Goal: Task Accomplishment & Management: Complete application form

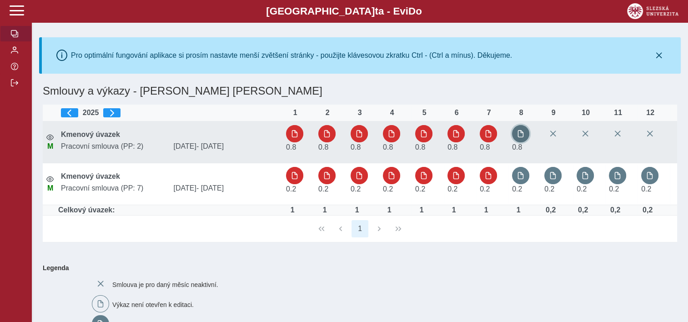
click at [521, 140] on button "button" at bounding box center [520, 133] width 17 height 17
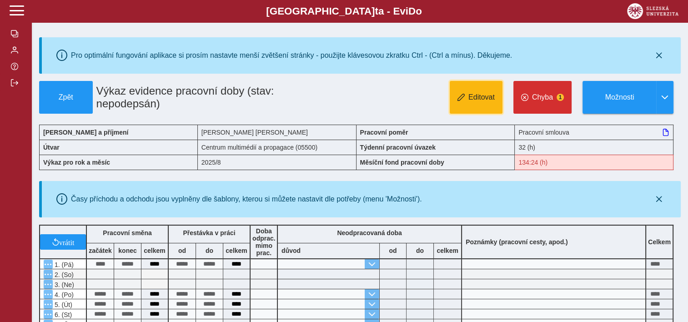
click at [478, 95] on span "Editovat" at bounding box center [481, 97] width 26 height 8
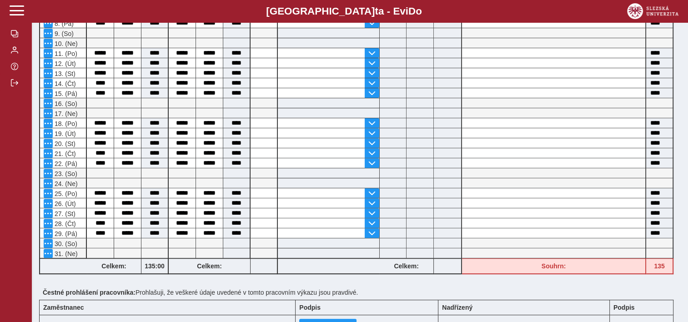
scroll to position [393, 0]
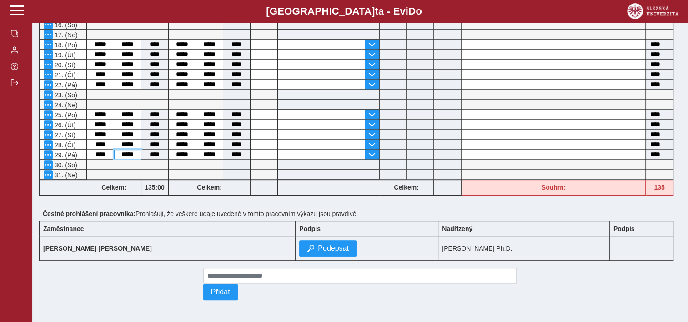
click at [136, 150] on input "*****" at bounding box center [127, 155] width 27 height 10
type input "*"
type input "*****"
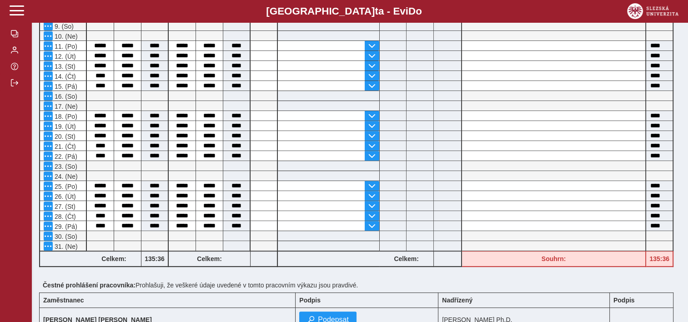
scroll to position [319, 0]
click at [136, 222] on input "*****" at bounding box center [127, 225] width 27 height 10
type input "*"
type input "*****"
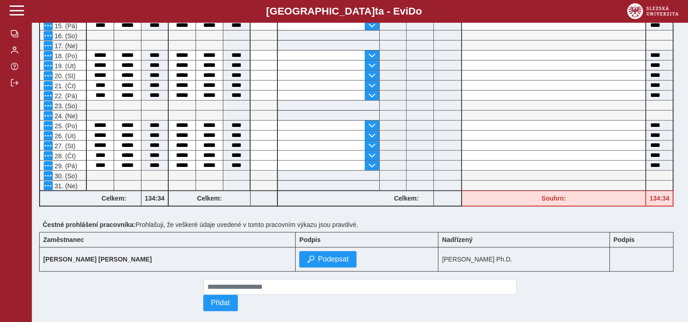
scroll to position [393, 0]
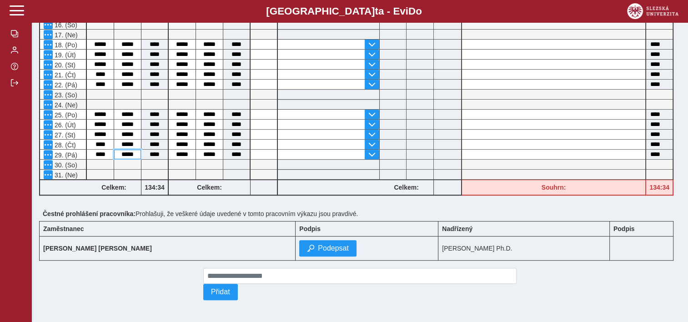
click at [135, 150] on input "*****" at bounding box center [127, 155] width 27 height 10
type input "*"
type input "*****"
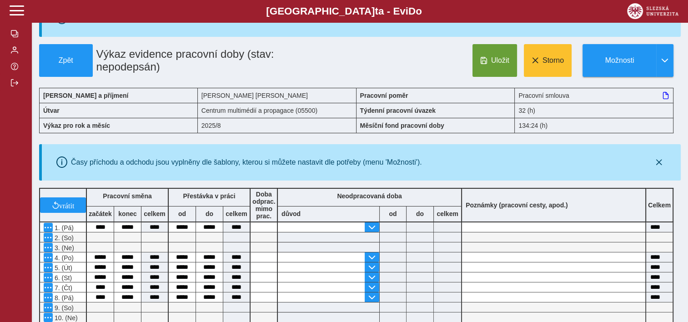
scroll to position [0, 0]
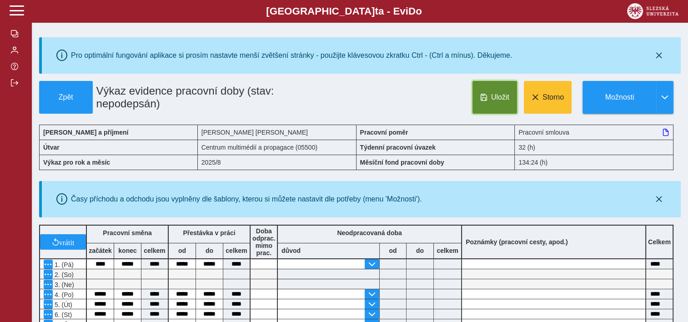
click at [495, 96] on span "Uložit" at bounding box center [500, 97] width 18 height 8
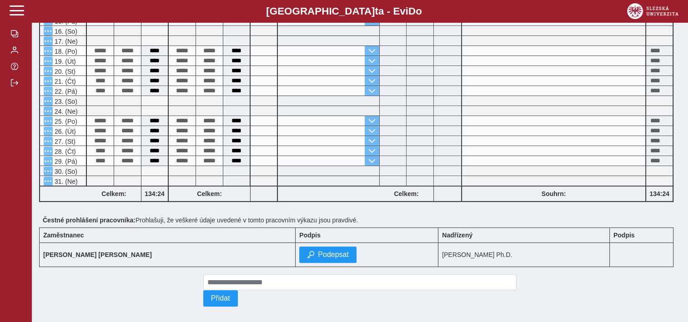
scroll to position [393, 0]
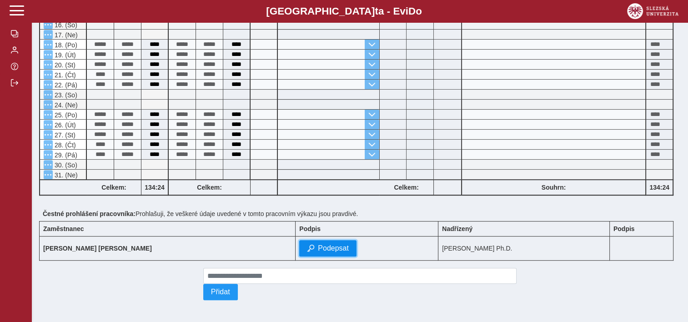
click at [318, 248] on span "Podepsat" at bounding box center [333, 248] width 31 height 8
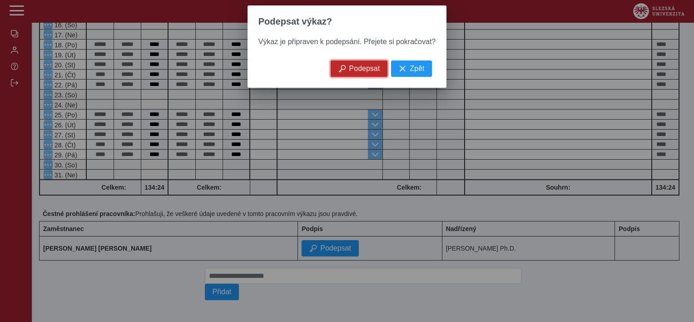
click at [360, 73] on span "Podepsat" at bounding box center [364, 69] width 31 height 8
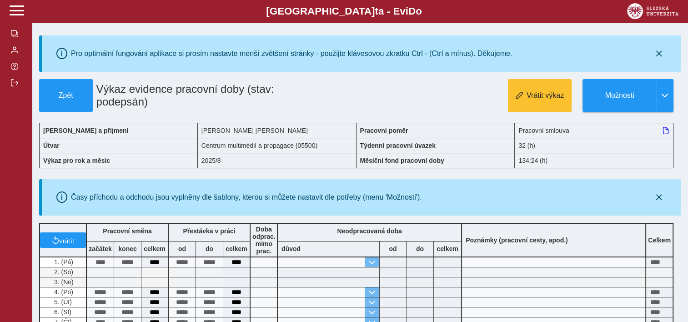
scroll to position [0, 0]
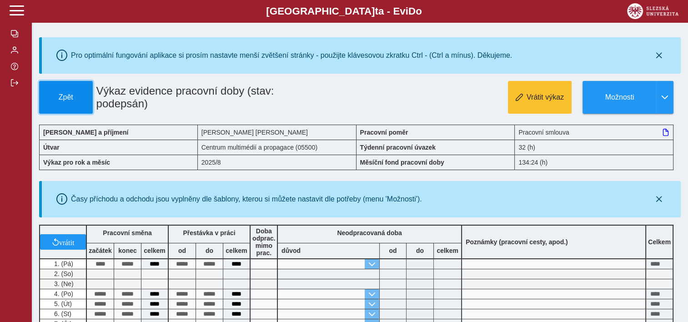
click at [62, 95] on span "Zpět" at bounding box center [65, 97] width 45 height 8
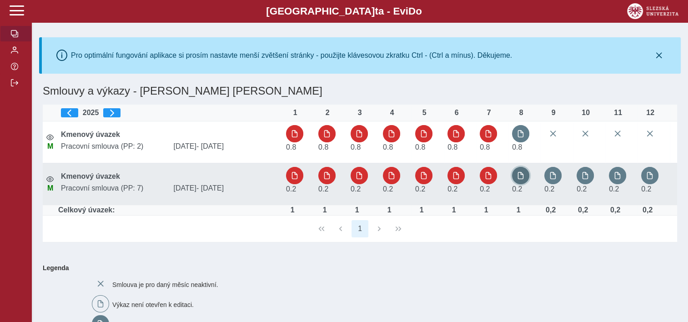
click at [520, 178] on span "button" at bounding box center [520, 175] width 7 height 7
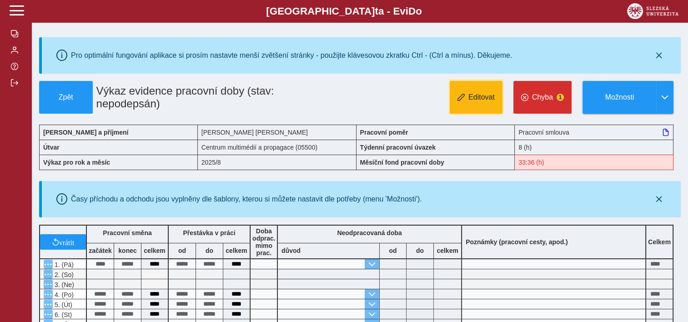
click at [479, 99] on span "Editovat" at bounding box center [481, 97] width 26 height 8
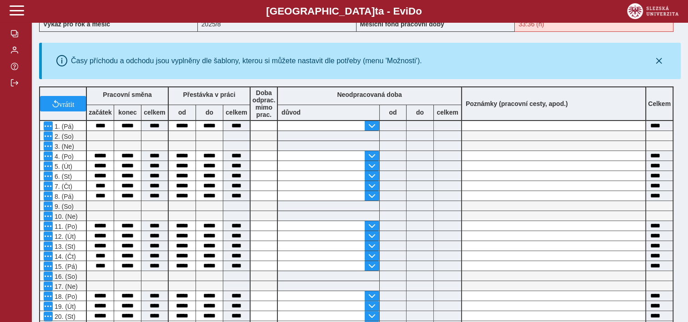
scroll to position [182, 0]
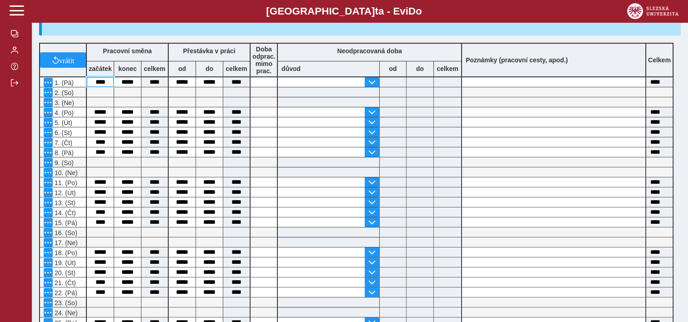
click at [92, 85] on input "****" at bounding box center [100, 82] width 27 height 10
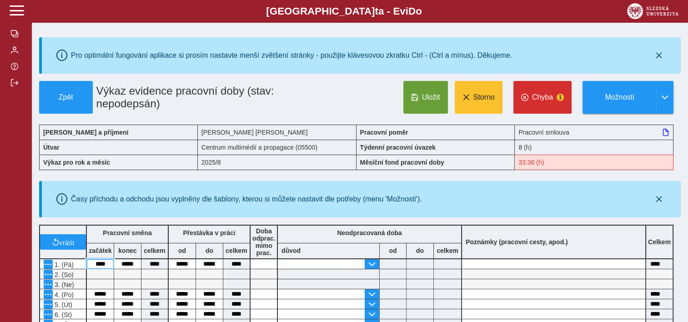
scroll to position [169, 0]
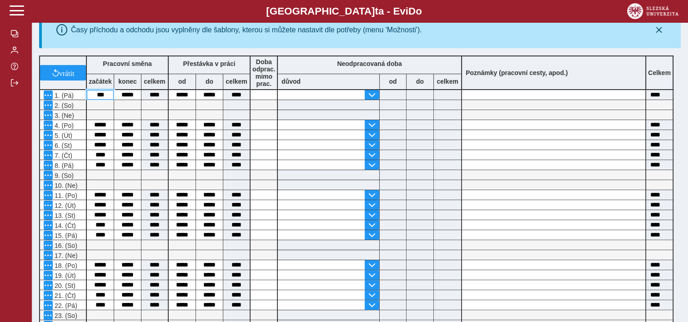
type input "****"
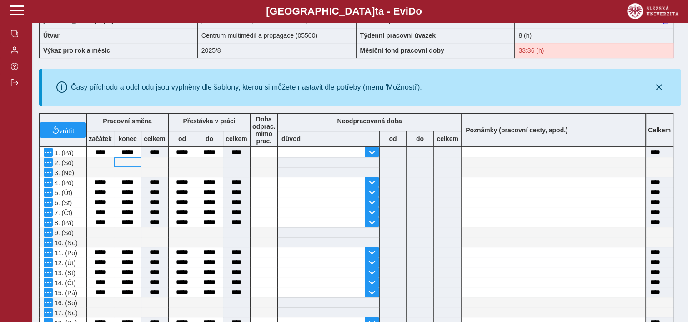
scroll to position [115, 0]
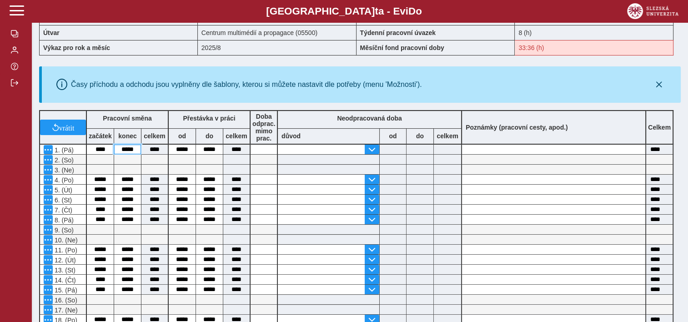
drag, startPoint x: 121, startPoint y: 150, endPoint x: 137, endPoint y: 151, distance: 15.5
click at [137, 151] on input "*****" at bounding box center [127, 150] width 27 height 10
type input "****"
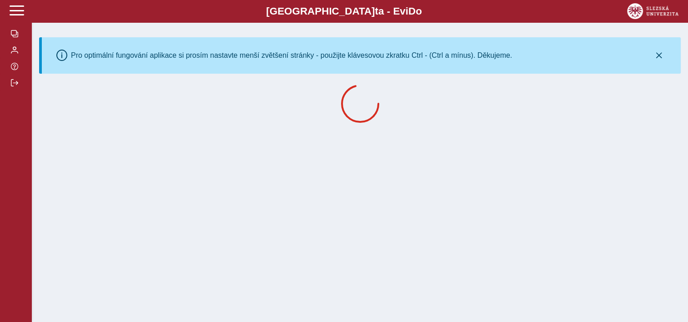
scroll to position [0, 0]
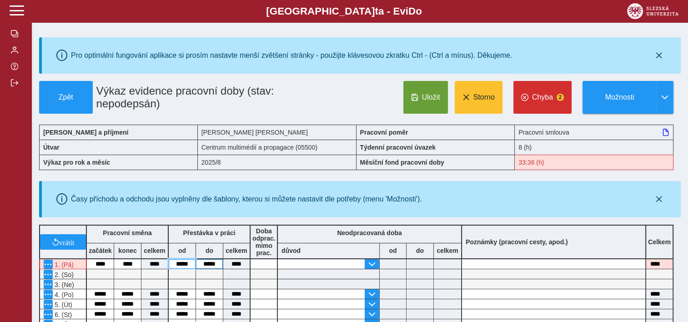
drag, startPoint x: 175, startPoint y: 263, endPoint x: 205, endPoint y: 261, distance: 31.0
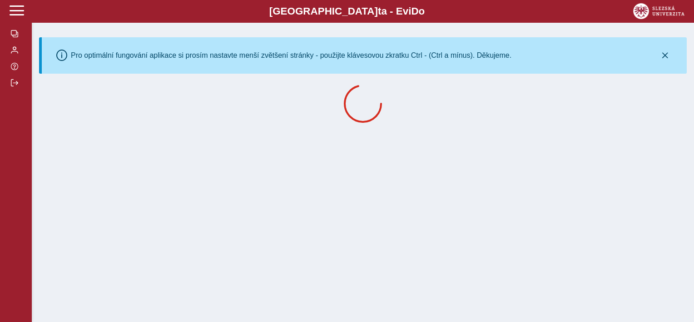
drag, startPoint x: 203, startPoint y: 263, endPoint x: 234, endPoint y: 259, distance: 32.1
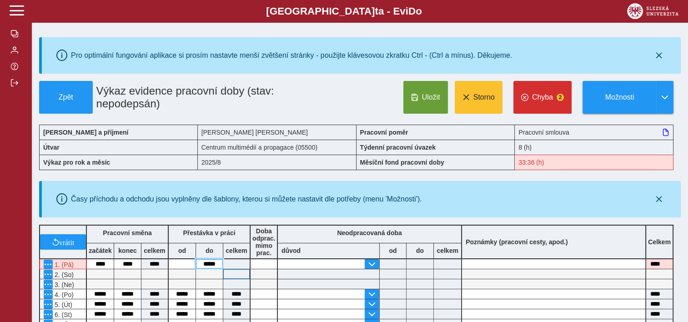
drag, startPoint x: 200, startPoint y: 264, endPoint x: 236, endPoint y: 269, distance: 36.8
drag, startPoint x: 63, startPoint y: 262, endPoint x: 45, endPoint y: 263, distance: 17.3
click at [45, 263] on span "button" at bounding box center [48, 263] width 7 height 7
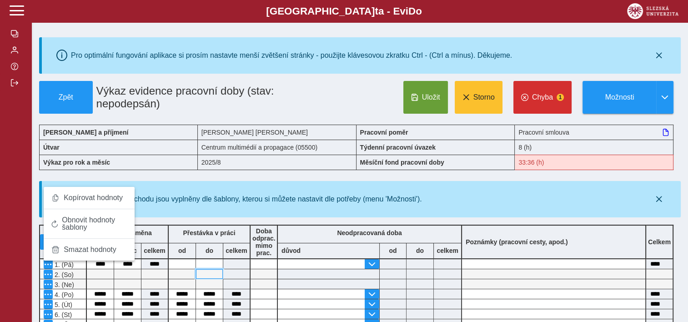
drag, startPoint x: 45, startPoint y: 263, endPoint x: 207, endPoint y: 277, distance: 162.4
click at [207, 277] on input at bounding box center [209, 274] width 27 height 10
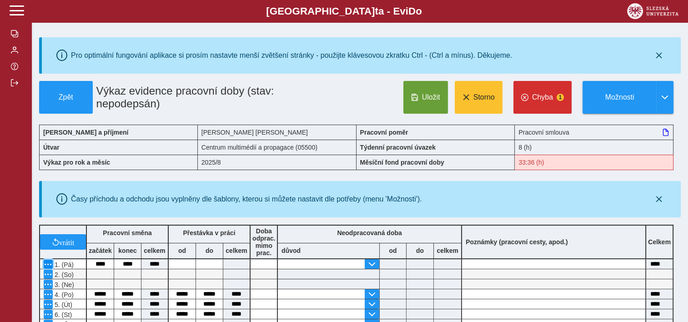
click at [50, 265] on span "button" at bounding box center [48, 263] width 7 height 7
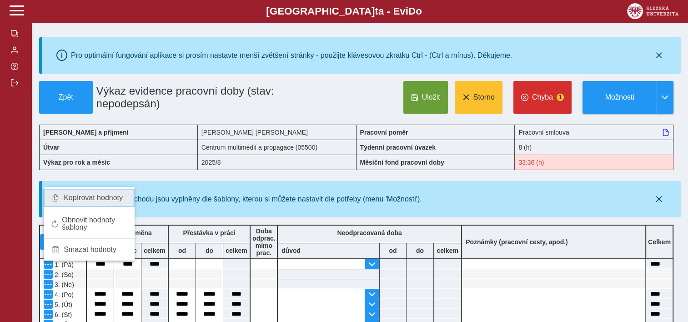
click at [100, 197] on span "Kopírovat hodnoty" at bounding box center [93, 197] width 59 height 7
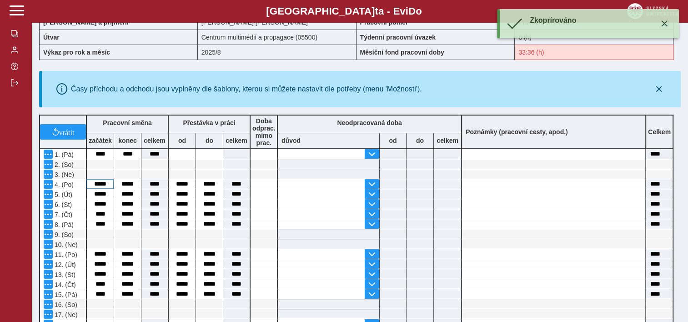
scroll to position [112, 0]
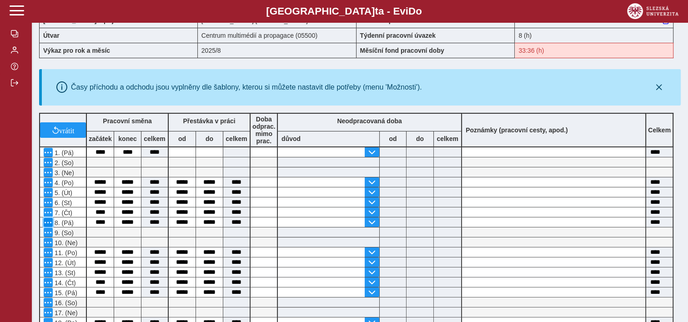
click at [47, 221] on span "button" at bounding box center [48, 222] width 7 height 7
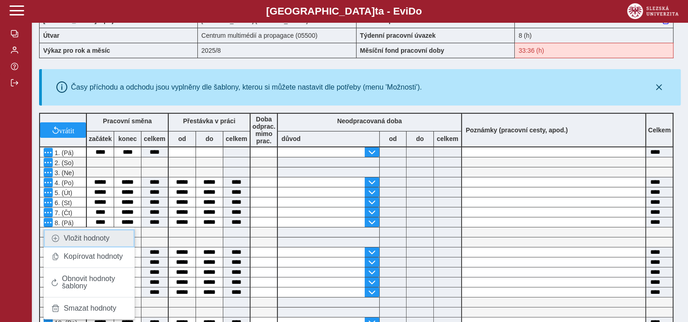
click at [71, 239] on span "Vložit hodnoty" at bounding box center [87, 237] width 46 height 7
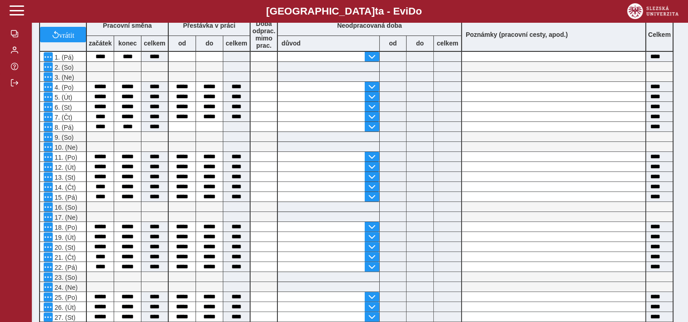
scroll to position [245, 0]
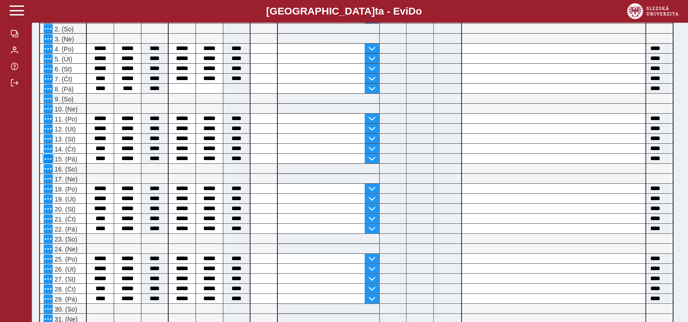
click at [50, 159] on span "button" at bounding box center [48, 158] width 7 height 7
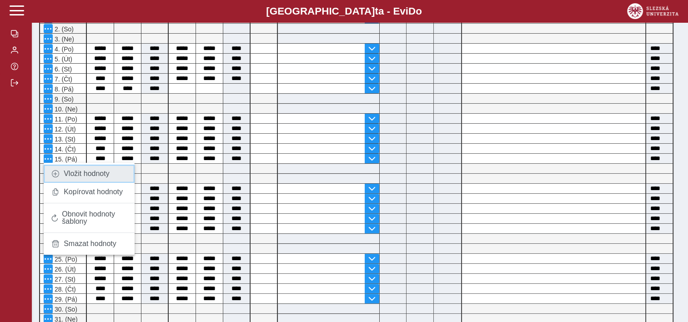
click at [91, 173] on span "Vložit hodnoty" at bounding box center [87, 173] width 46 height 7
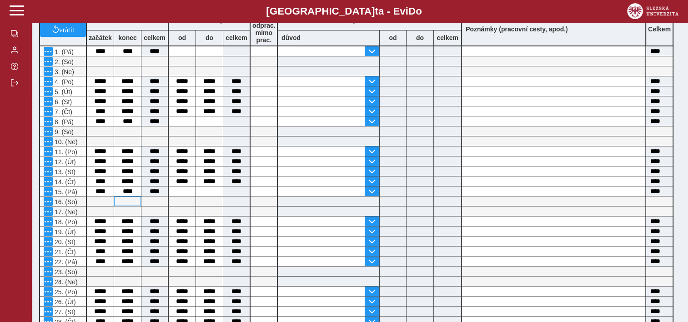
scroll to position [213, 0]
click at [46, 258] on span "button" at bounding box center [48, 261] width 7 height 7
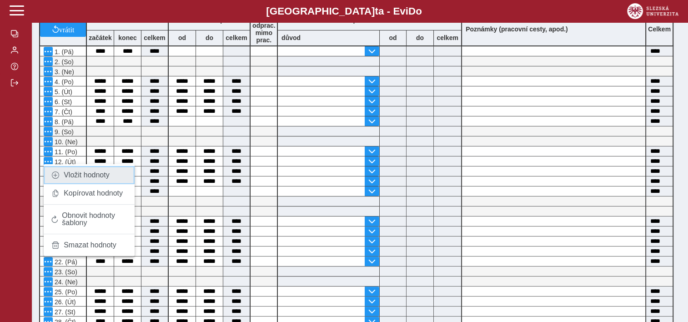
click at [93, 175] on span "Vložit hodnoty" at bounding box center [87, 174] width 46 height 7
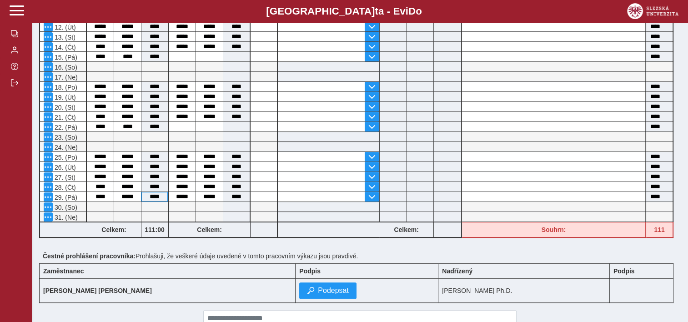
scroll to position [348, 0]
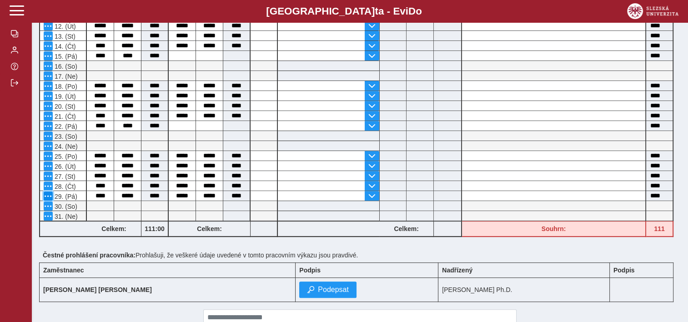
click at [49, 195] on span "button" at bounding box center [48, 195] width 7 height 7
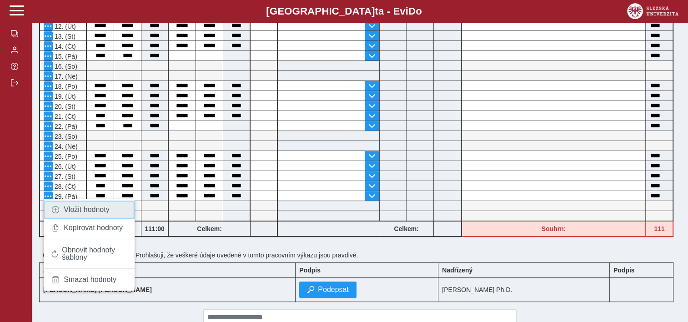
click at [100, 211] on span "Vložit hodnoty" at bounding box center [87, 209] width 46 height 7
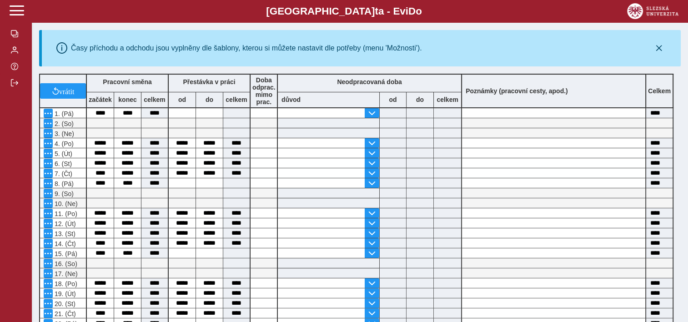
scroll to position [152, 0]
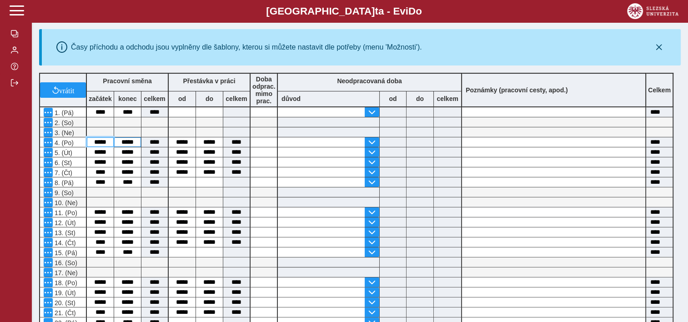
drag, startPoint x: 92, startPoint y: 144, endPoint x: 130, endPoint y: 147, distance: 37.9
click at [130, 147] on div "vrátit Pracovní směna začátek konec celkem Přestávka v práci od do celkem Doba …" at bounding box center [355, 253] width 641 height 368
type input "*****"
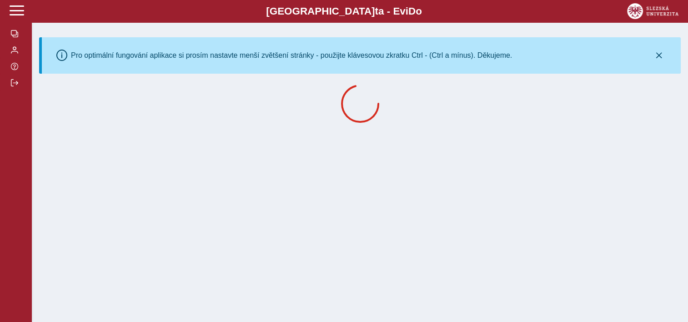
scroll to position [0, 0]
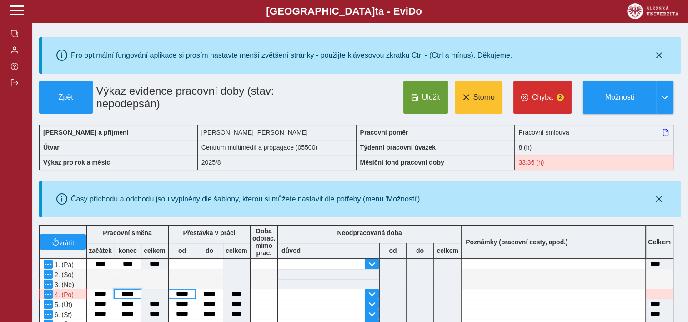
drag, startPoint x: 118, startPoint y: 294, endPoint x: 170, endPoint y: 293, distance: 52.3
drag, startPoint x: 170, startPoint y: 293, endPoint x: 125, endPoint y: 294, distance: 44.6
click at [125, 294] on input "*****" at bounding box center [127, 294] width 27 height 10
click at [131, 294] on input "*****" at bounding box center [127, 294] width 27 height 10
type input "*****"
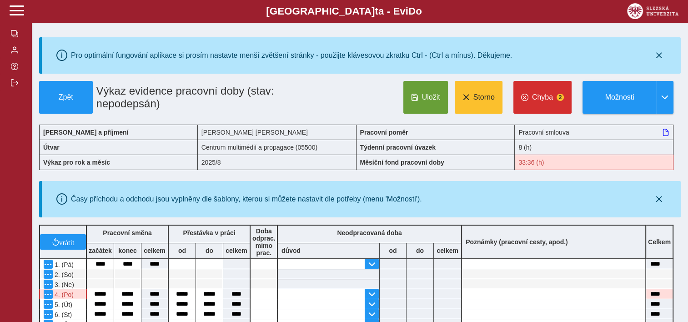
scroll to position [189, 0]
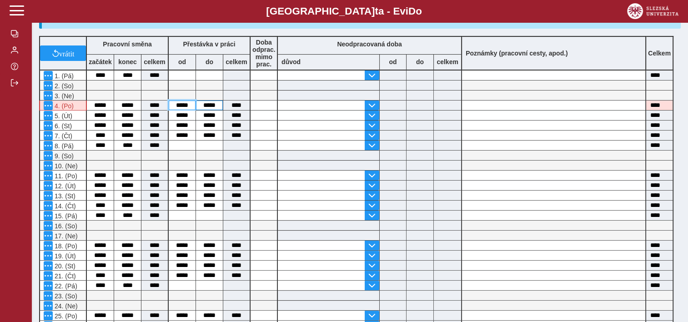
drag, startPoint x: 176, startPoint y: 105, endPoint x: 201, endPoint y: 105, distance: 25.4
click at [201, 105] on div "vrátit Pracovní směna začátek konec celkem Přestávka v práci od do celkem Doba …" at bounding box center [355, 216] width 641 height 368
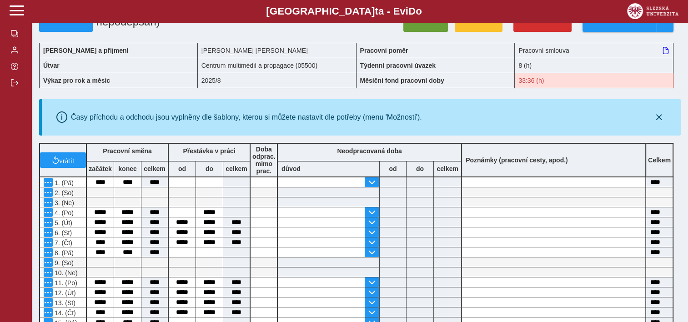
scroll to position [84, 0]
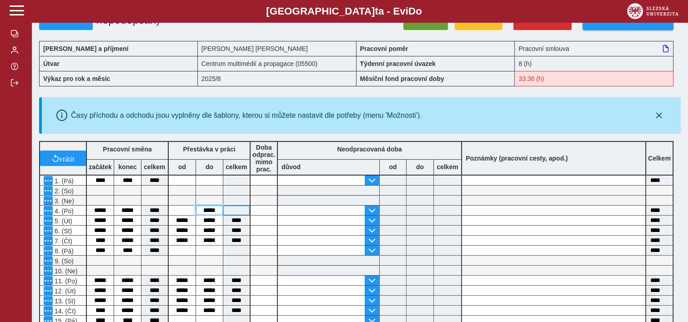
drag, startPoint x: 201, startPoint y: 211, endPoint x: 228, endPoint y: 211, distance: 26.8
click at [228, 211] on div "vrátit Pracovní směna začátek konec celkem Přestávka v práci od do celkem Doba …" at bounding box center [355, 321] width 641 height 368
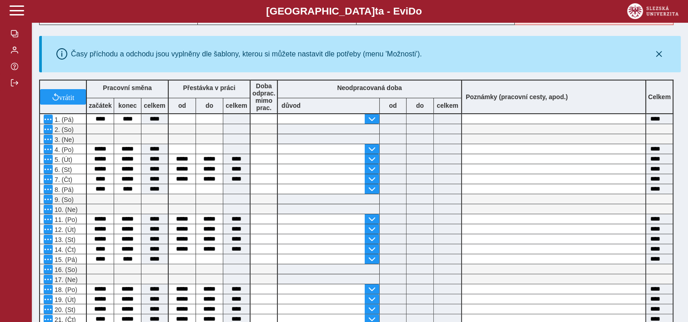
scroll to position [148, 0]
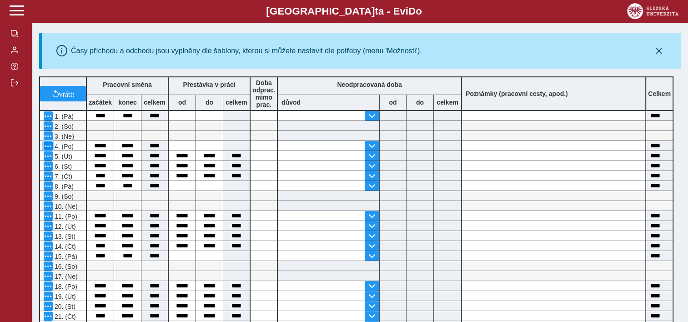
click at [46, 148] on span "button" at bounding box center [48, 145] width 7 height 7
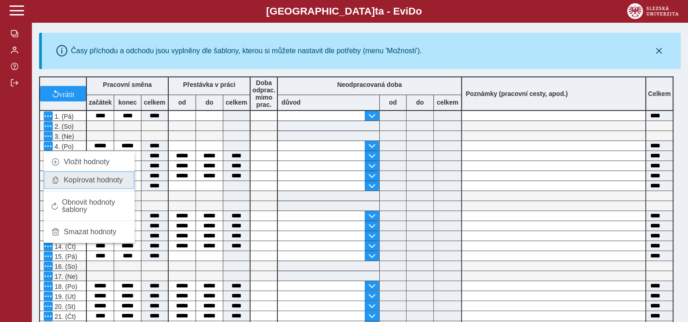
click at [75, 180] on span "Kopírovat hodnoty" at bounding box center [93, 179] width 59 height 7
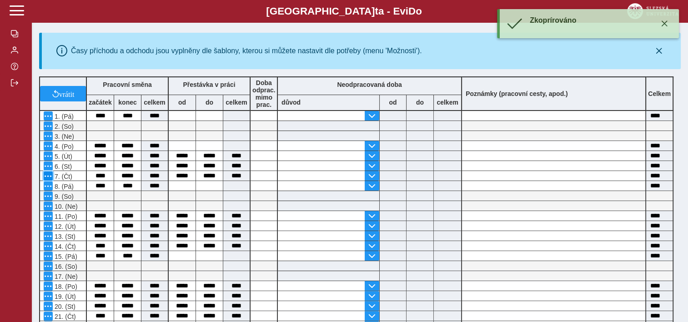
click at [45, 176] on span "button" at bounding box center [48, 175] width 7 height 7
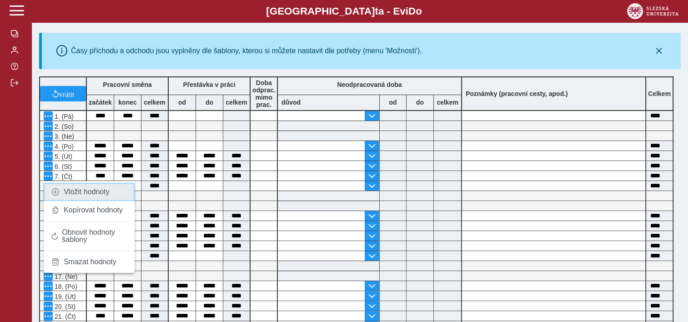
click at [80, 192] on span "Vložit hodnoty" at bounding box center [87, 191] width 46 height 7
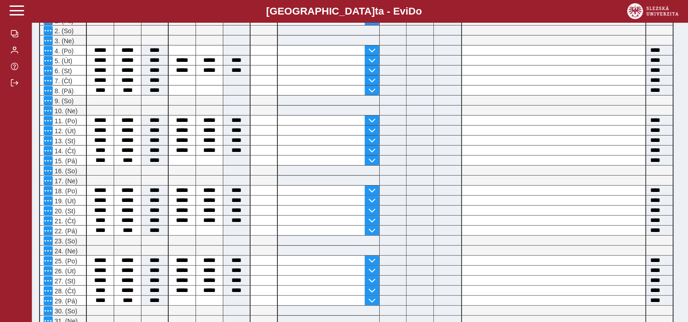
scroll to position [254, 0]
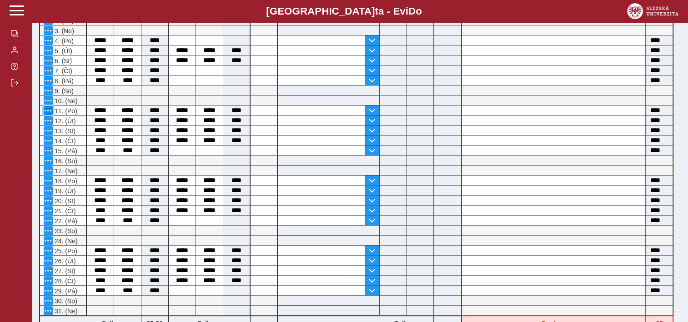
click at [49, 110] on span "button" at bounding box center [48, 110] width 7 height 7
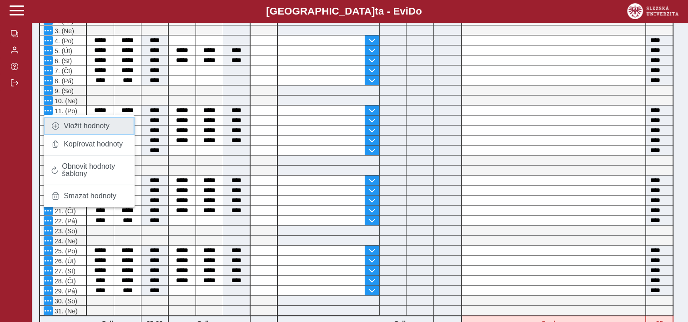
click at [67, 127] on span "Vložit hodnoty" at bounding box center [87, 125] width 46 height 7
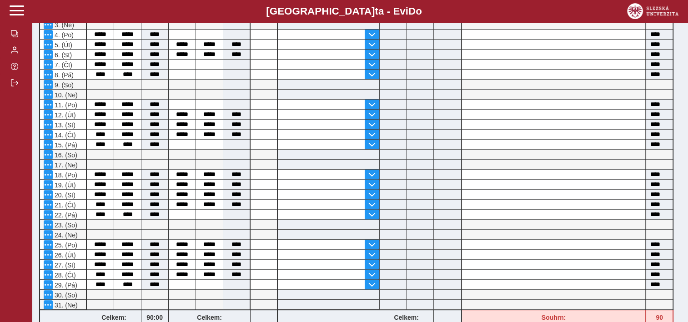
scroll to position [260, 0]
click at [46, 134] on span "button" at bounding box center [48, 133] width 7 height 7
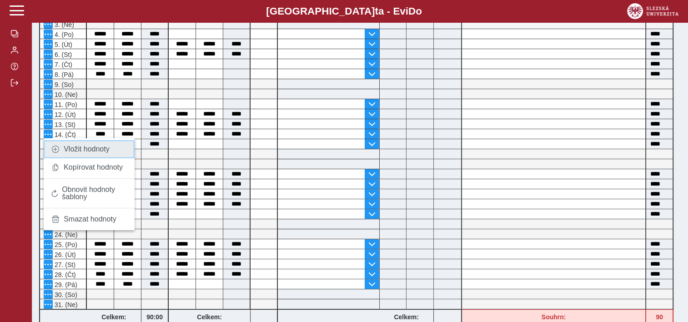
click at [70, 152] on span "Vložit hodnoty" at bounding box center [87, 148] width 46 height 7
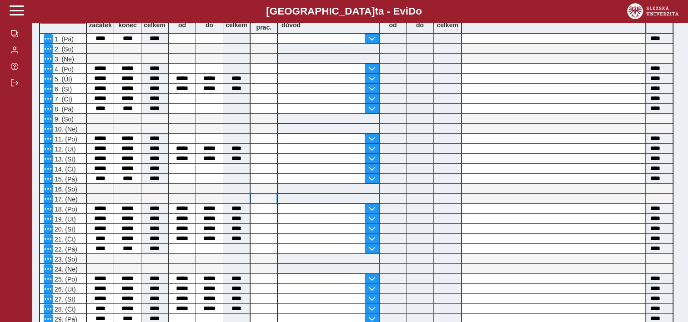
scroll to position [225, 0]
click at [47, 207] on span "button" at bounding box center [48, 208] width 7 height 7
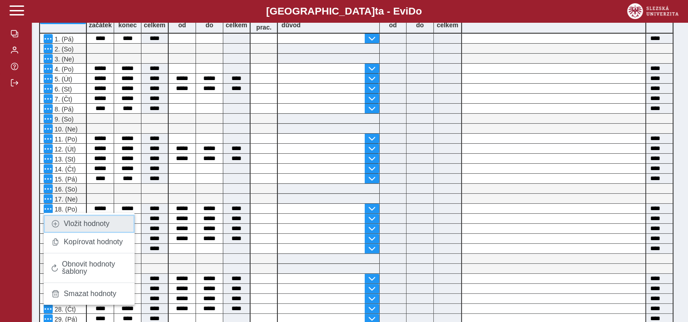
click at [70, 223] on span "Vložit hodnoty" at bounding box center [87, 223] width 46 height 7
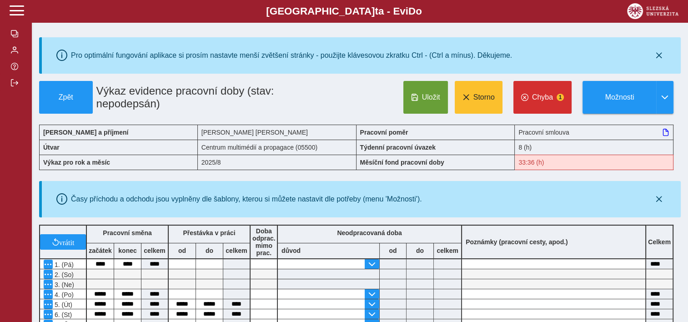
scroll to position [243, 0]
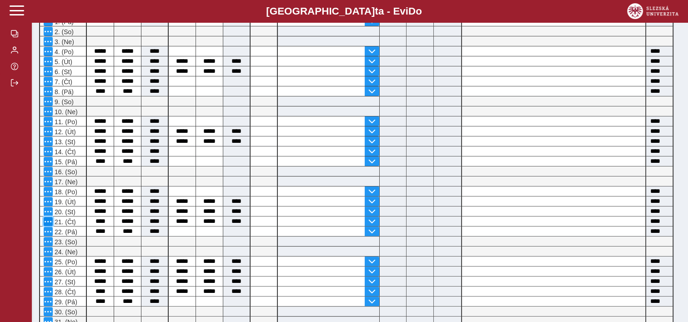
click at [46, 220] on span "button" at bounding box center [48, 221] width 7 height 7
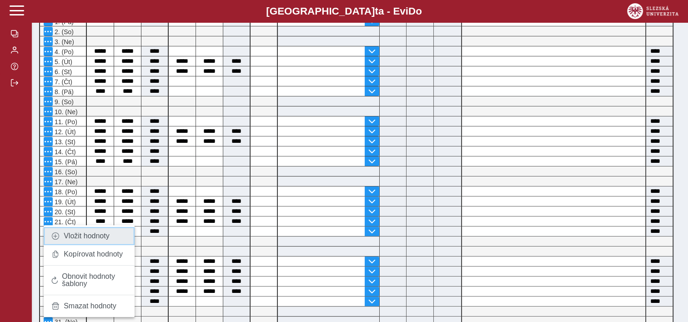
click at [75, 238] on span "Vložit hodnoty" at bounding box center [87, 235] width 46 height 7
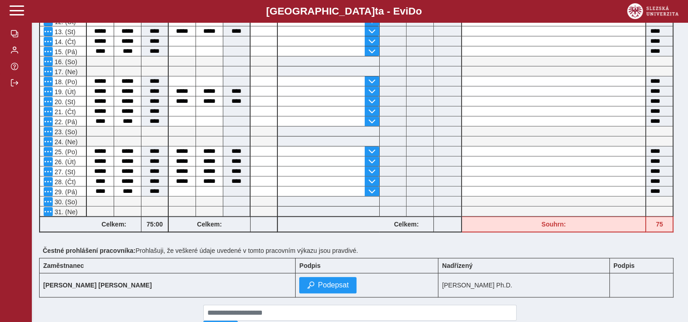
scroll to position [352, 0]
click at [45, 150] on span "button" at bounding box center [48, 151] width 7 height 7
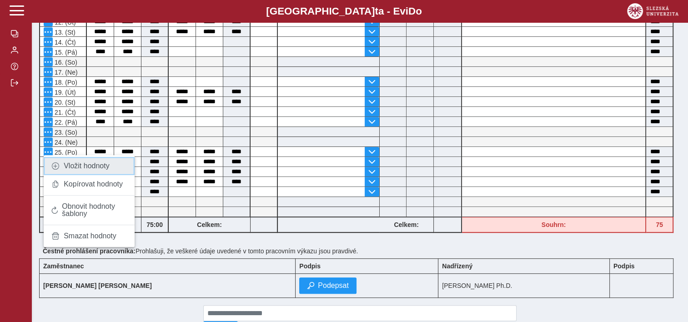
click at [73, 171] on link "Vložit hodnoty" at bounding box center [89, 166] width 91 height 18
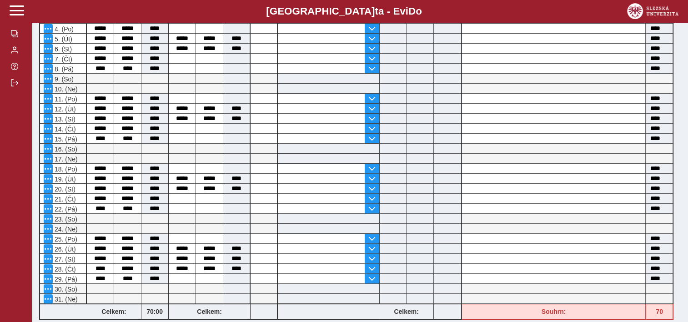
scroll to position [267, 0]
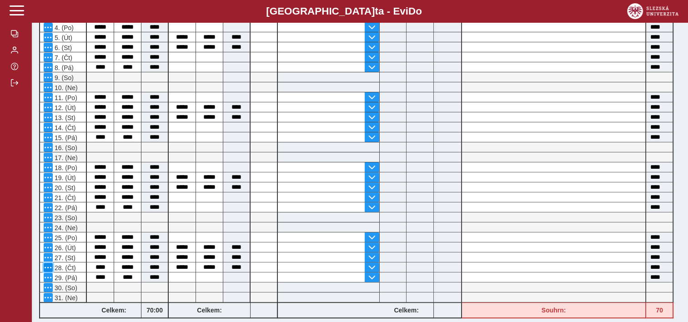
click at [48, 264] on span "button" at bounding box center [48, 267] width 7 height 7
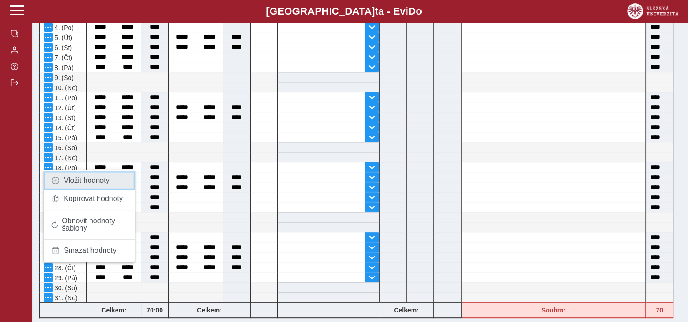
click at [100, 183] on span "Vložit hodnoty" at bounding box center [87, 180] width 46 height 7
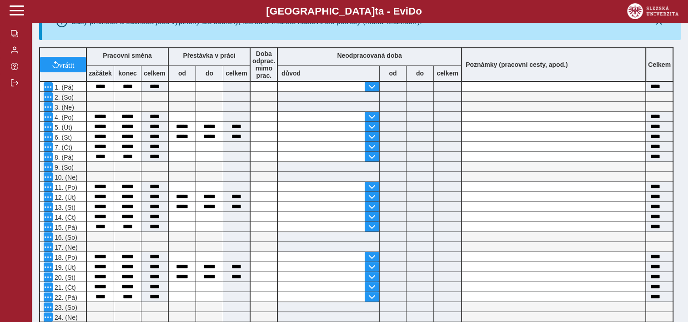
scroll to position [213, 0]
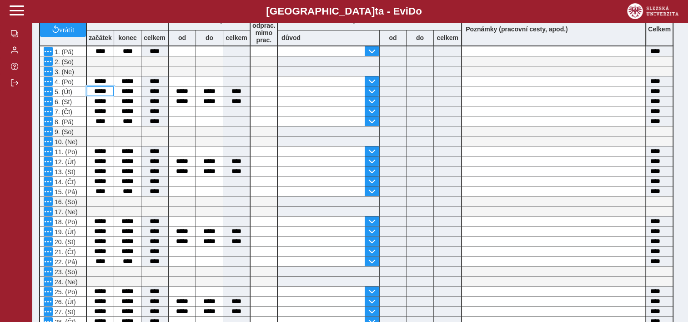
click at [97, 91] on input "*****" at bounding box center [100, 91] width 27 height 10
type input "****"
type input "*"
type input "****"
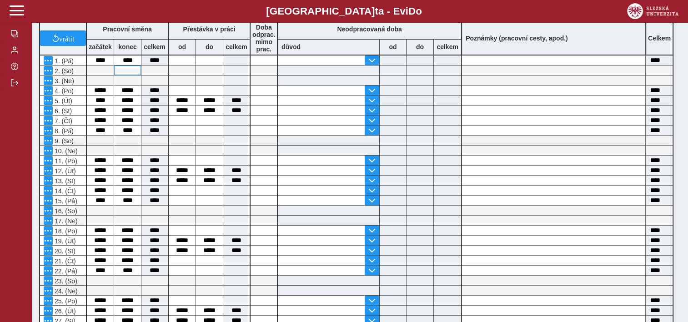
scroll to position [207, 0]
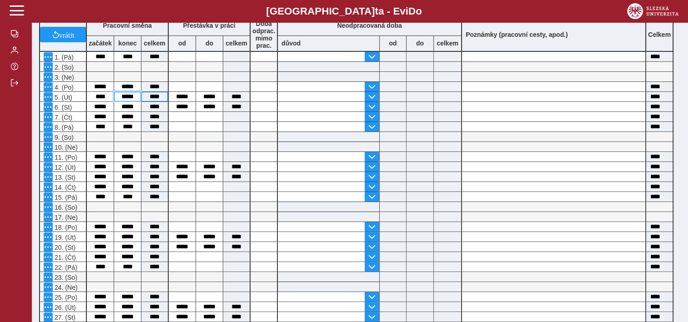
drag, startPoint x: 118, startPoint y: 95, endPoint x: 152, endPoint y: 96, distance: 34.1
click at [152, 96] on div "vrátit Pracovní směna začátek konec celkem Přestávka v práci od do celkem Doba …" at bounding box center [355, 198] width 641 height 368
type input "*****"
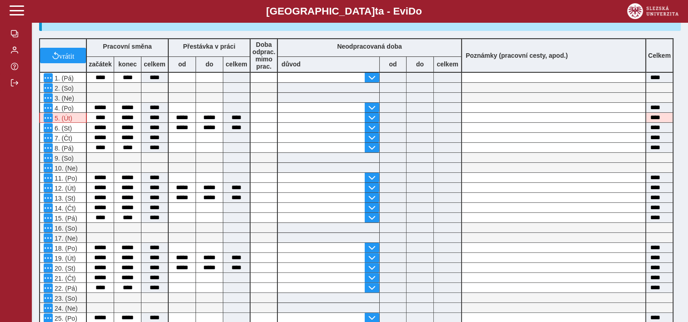
scroll to position [187, 0]
drag, startPoint x: 174, startPoint y: 116, endPoint x: 205, endPoint y: 120, distance: 32.0
click at [205, 120] on div "vrátit Pracovní směna začátek konec celkem Přestávka v práci od do celkem Doba …" at bounding box center [355, 218] width 641 height 368
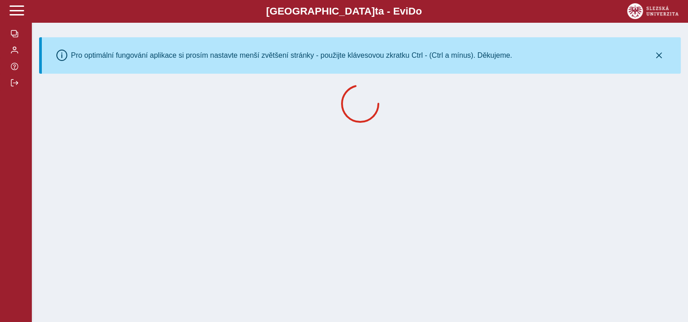
scroll to position [0, 0]
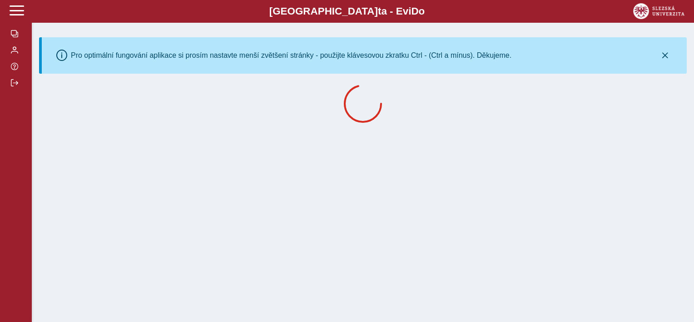
drag, startPoint x: 202, startPoint y: 116, endPoint x: 233, endPoint y: 119, distance: 31.4
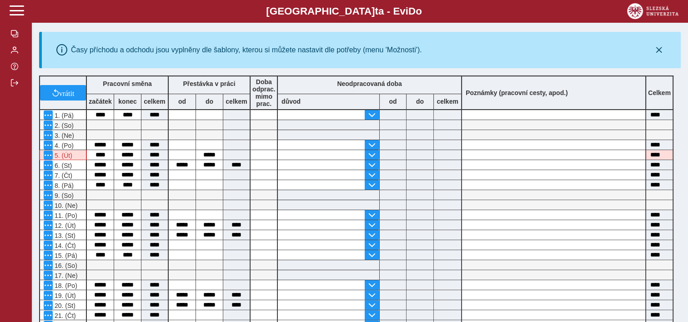
scroll to position [150, 0]
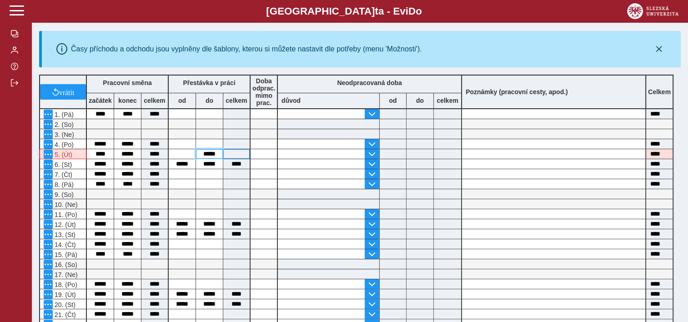
drag, startPoint x: 202, startPoint y: 156, endPoint x: 224, endPoint y: 158, distance: 22.4
click at [224, 158] on div "vrátit Pracovní směna začátek konec celkem Přestávka v práci od do celkem Doba …" at bounding box center [355, 255] width 641 height 368
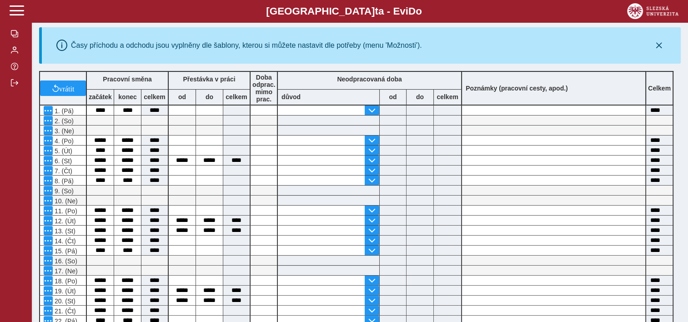
scroll to position [154, 0]
click at [47, 149] on span "button" at bounding box center [48, 149] width 7 height 7
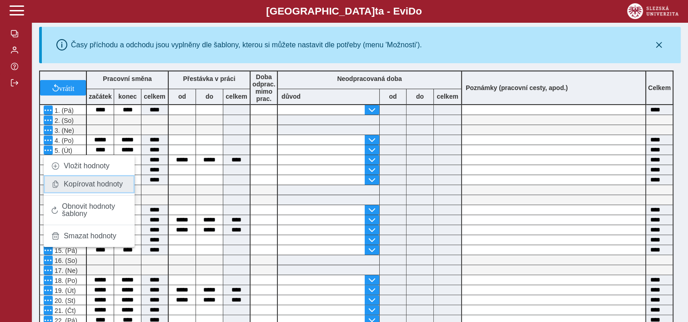
click at [85, 185] on span "Kopírovat hodnoty" at bounding box center [93, 183] width 59 height 7
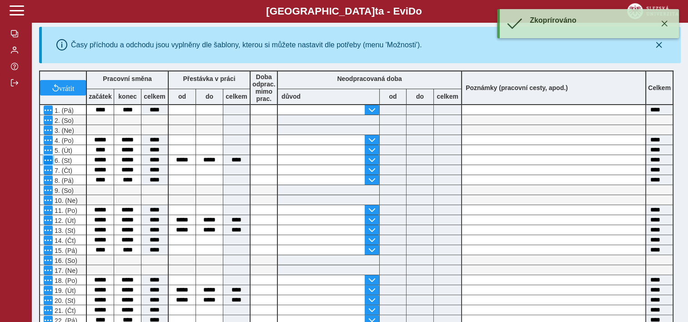
click at [50, 162] on span "button" at bounding box center [48, 159] width 7 height 7
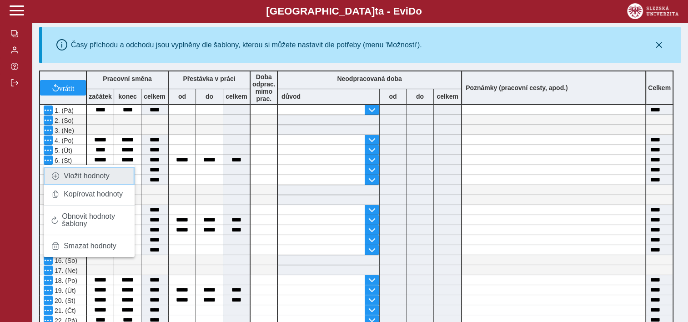
click at [83, 176] on span "Vložit hodnoty" at bounding box center [87, 175] width 46 height 7
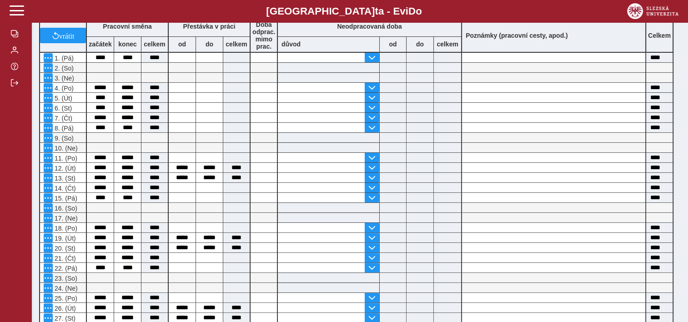
scroll to position [207, 0]
click at [49, 167] on span "button" at bounding box center [48, 167] width 7 height 7
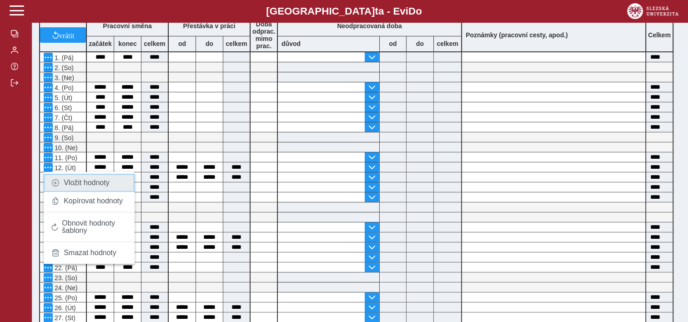
click at [81, 188] on link "Vložit hodnoty" at bounding box center [89, 183] width 91 height 18
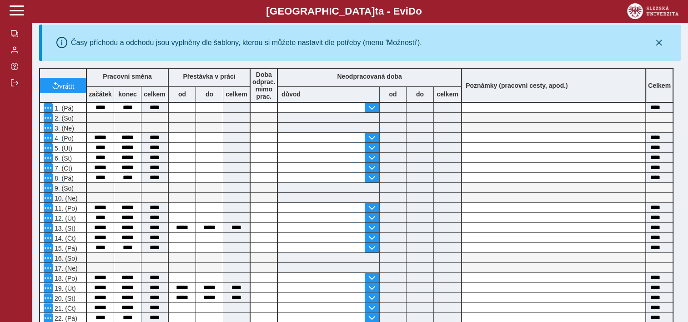
scroll to position [217, 0]
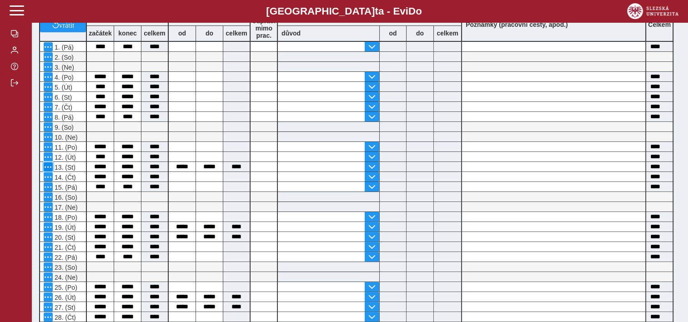
click at [47, 167] on span "button" at bounding box center [48, 166] width 7 height 7
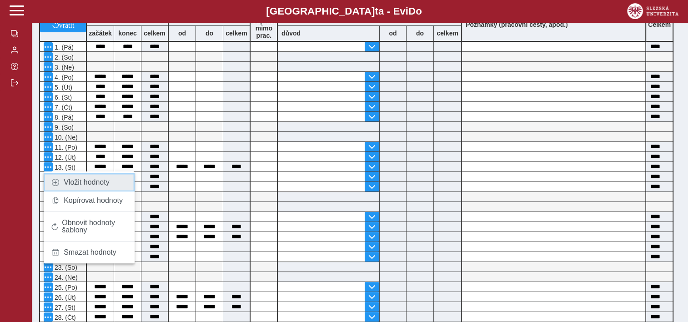
click at [85, 185] on span "Vložit hodnoty" at bounding box center [87, 182] width 46 height 7
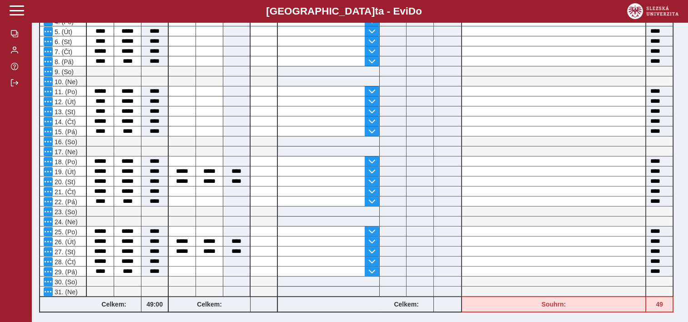
scroll to position [273, 0]
click at [49, 170] on span "button" at bounding box center [48, 171] width 7 height 7
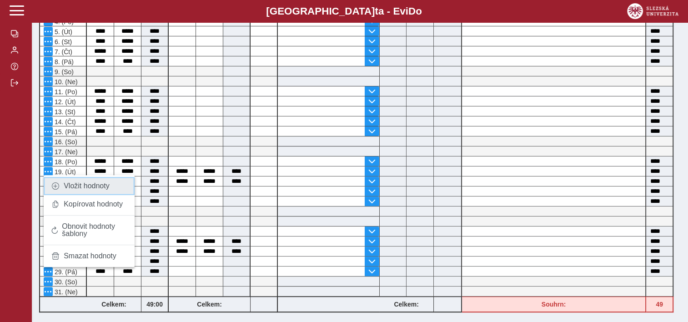
click at [69, 187] on span "Vložit hodnoty" at bounding box center [87, 185] width 46 height 7
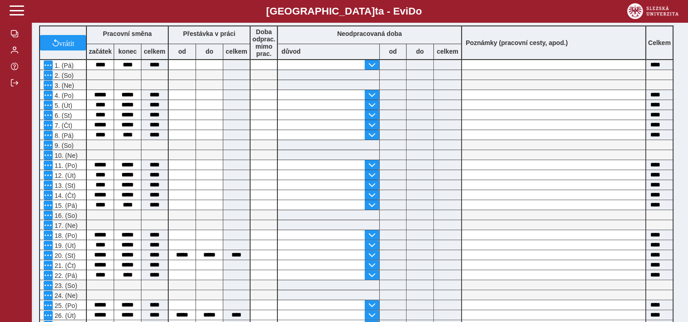
scroll to position [212, 0]
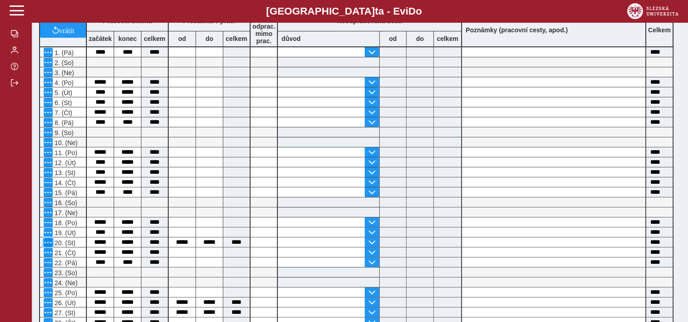
click at [49, 239] on span "button" at bounding box center [48, 242] width 7 height 7
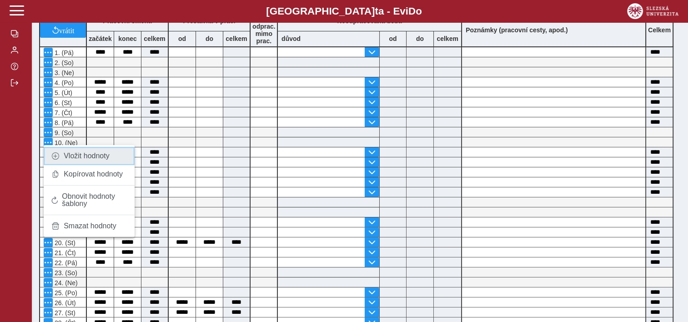
click at [84, 160] on span "Vložit hodnoty" at bounding box center [87, 155] width 46 height 7
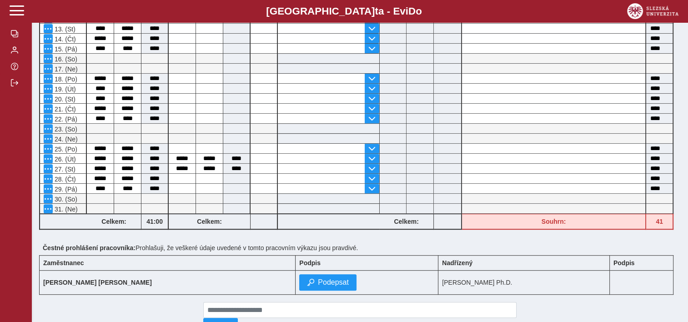
scroll to position [360, 0]
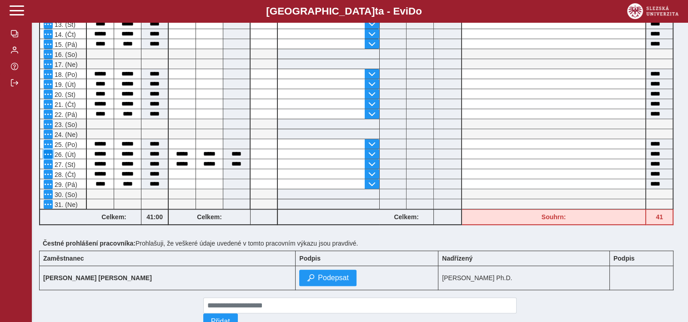
click at [49, 152] on span "button" at bounding box center [48, 153] width 7 height 7
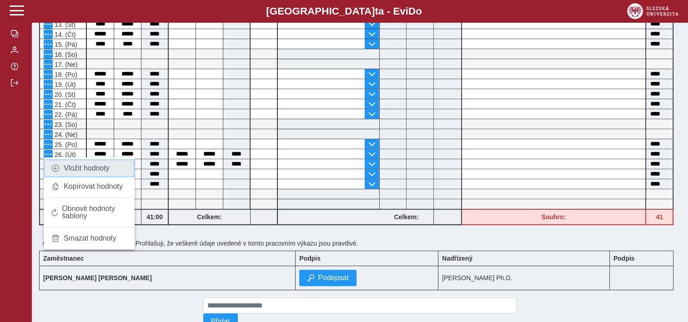
click at [87, 169] on span "Vložit hodnoty" at bounding box center [87, 168] width 46 height 7
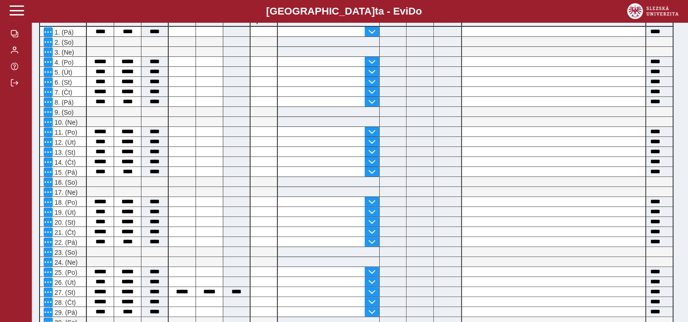
scroll to position [279, 0]
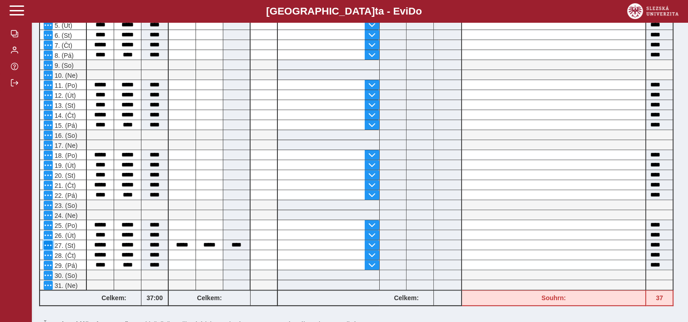
click at [50, 244] on span "button" at bounding box center [48, 244] width 7 height 7
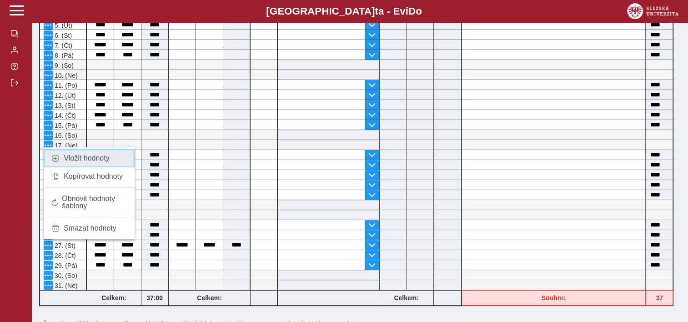
click at [104, 162] on link "Vložit hodnoty" at bounding box center [89, 158] width 91 height 18
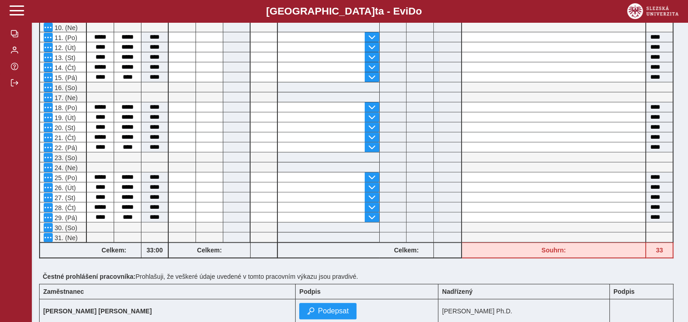
scroll to position [393, 0]
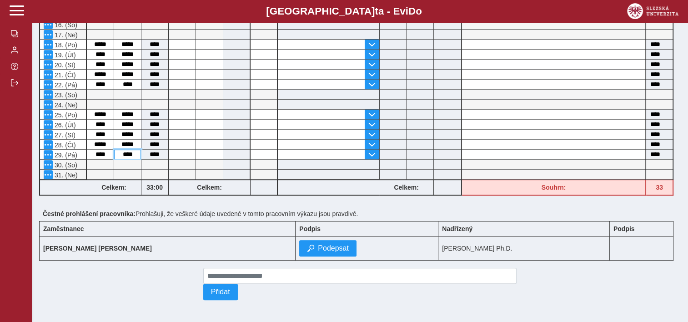
drag, startPoint x: 127, startPoint y: 149, endPoint x: 133, endPoint y: 151, distance: 6.3
click at [133, 151] on input "****" at bounding box center [127, 155] width 27 height 10
type input "****"
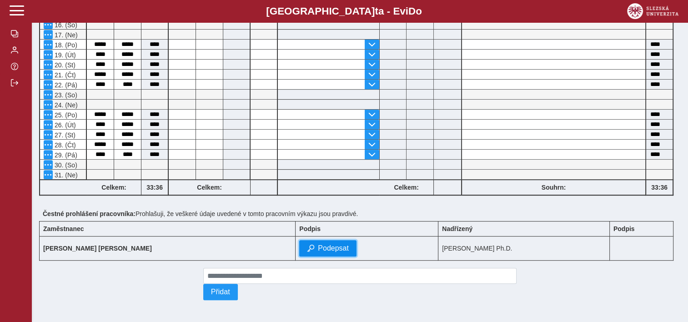
click at [324, 249] on span "Podepsat" at bounding box center [333, 248] width 31 height 8
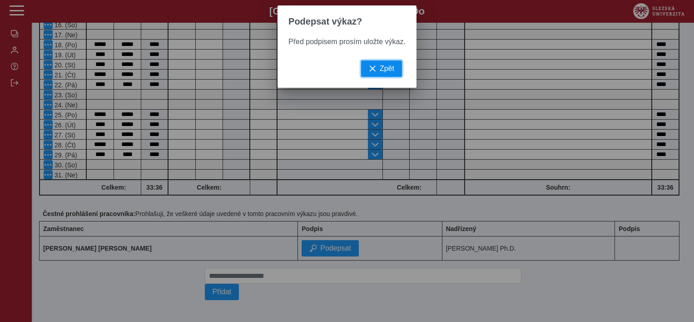
click at [394, 74] on button "Zpět" at bounding box center [381, 68] width 41 height 16
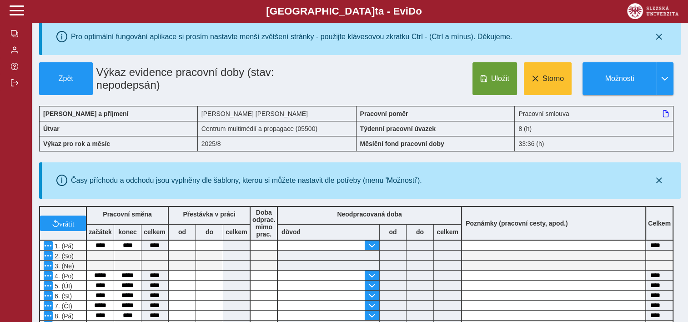
scroll to position [0, 0]
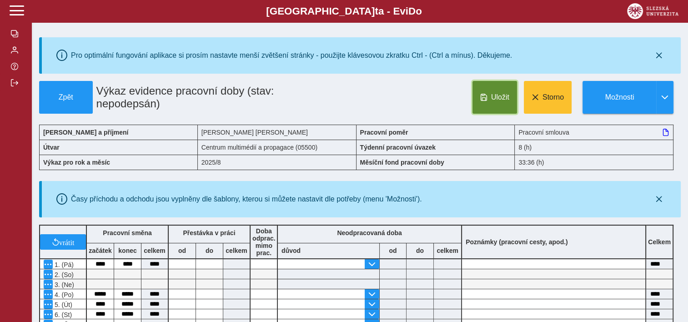
click at [493, 102] on button "Uložit" at bounding box center [494, 97] width 45 height 33
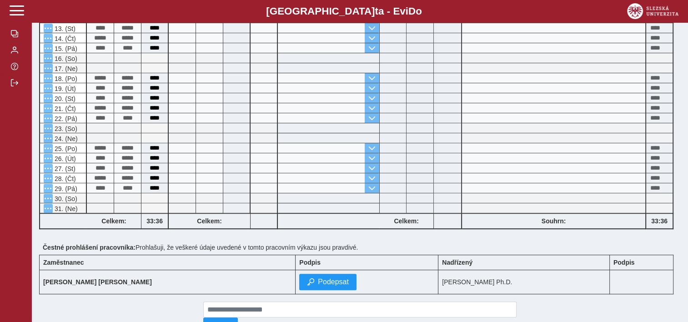
scroll to position [393, 0]
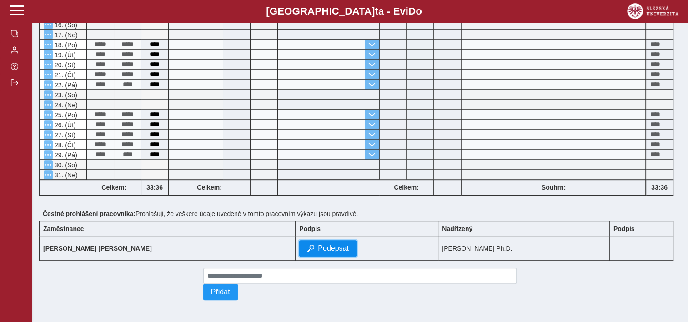
click at [318, 245] on span "Podepsat" at bounding box center [333, 248] width 31 height 8
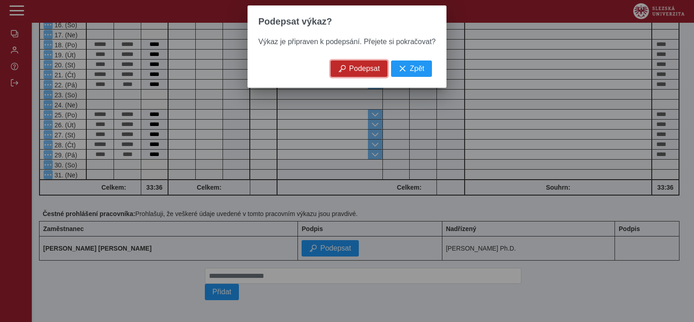
click at [372, 69] on span "Podepsat" at bounding box center [364, 69] width 31 height 8
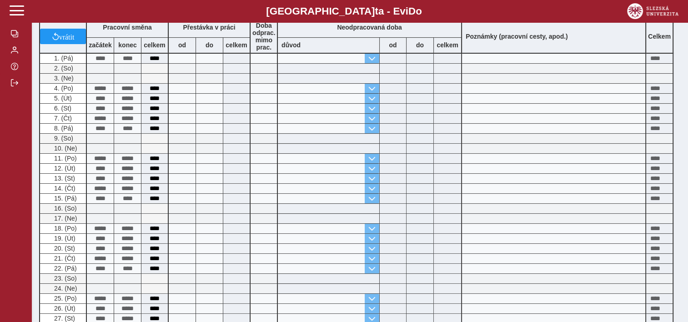
scroll to position [206, 0]
